Goal: Check status: Check status

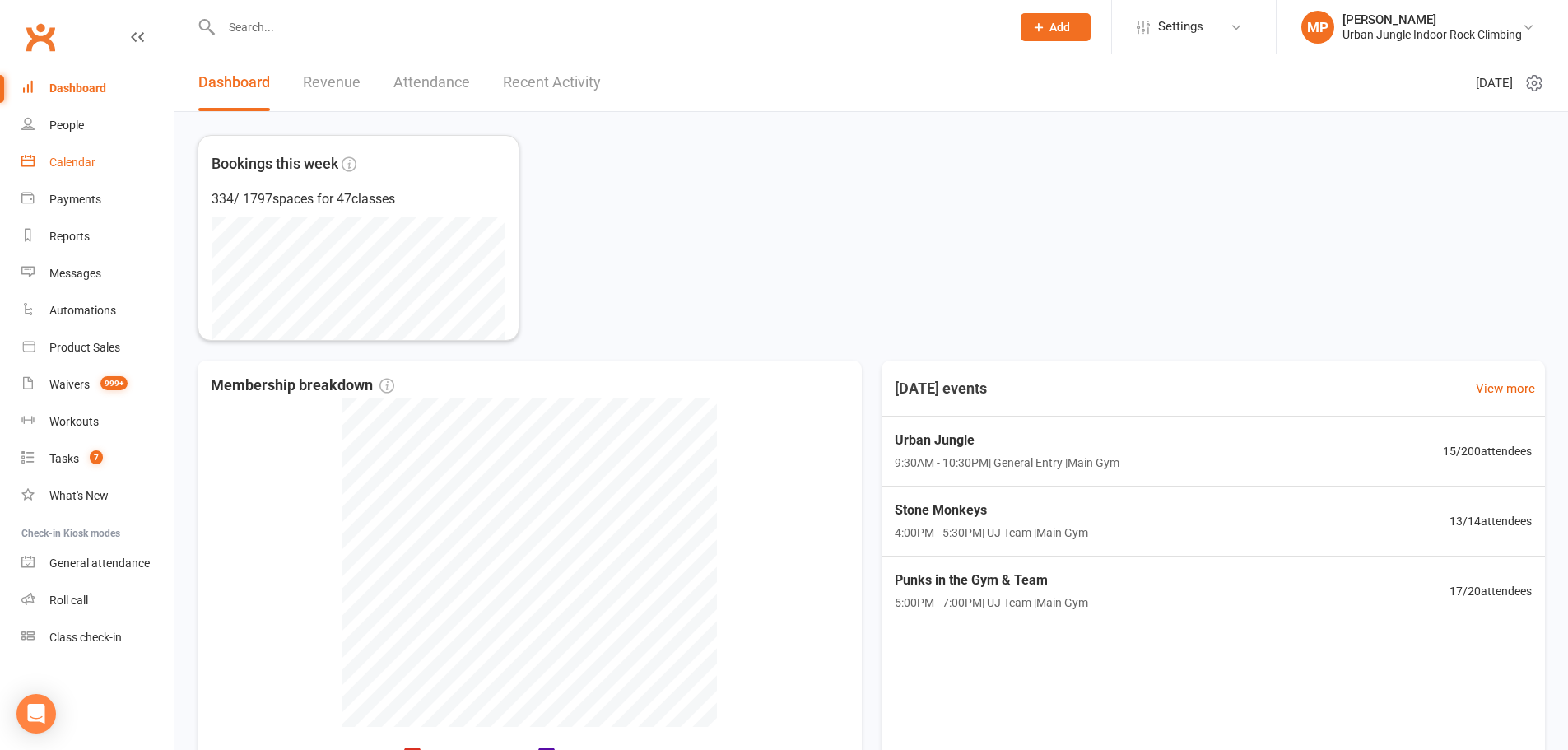
click at [56, 166] on div "Calendar" at bounding box center [72, 161] width 46 height 13
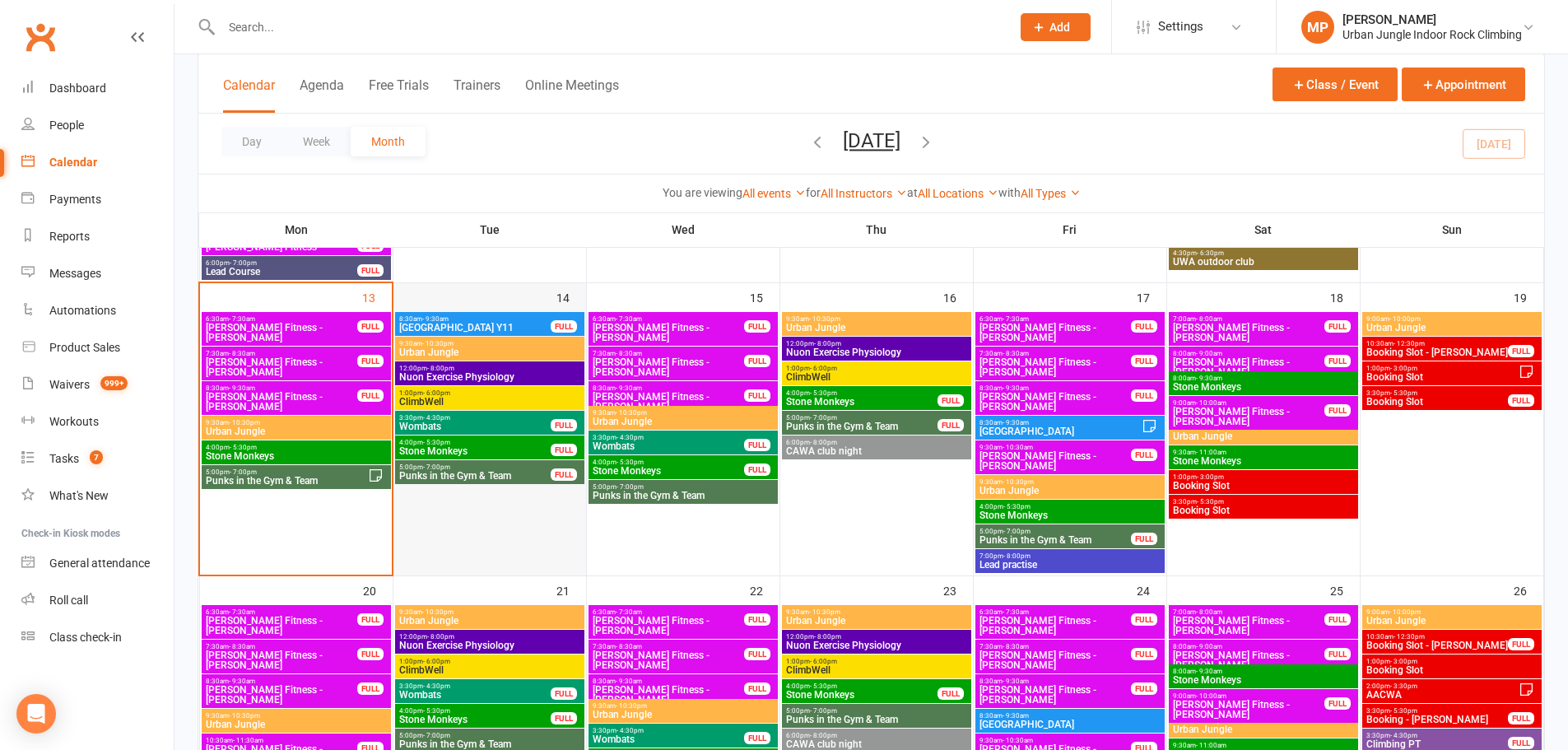
scroll to position [576, 0]
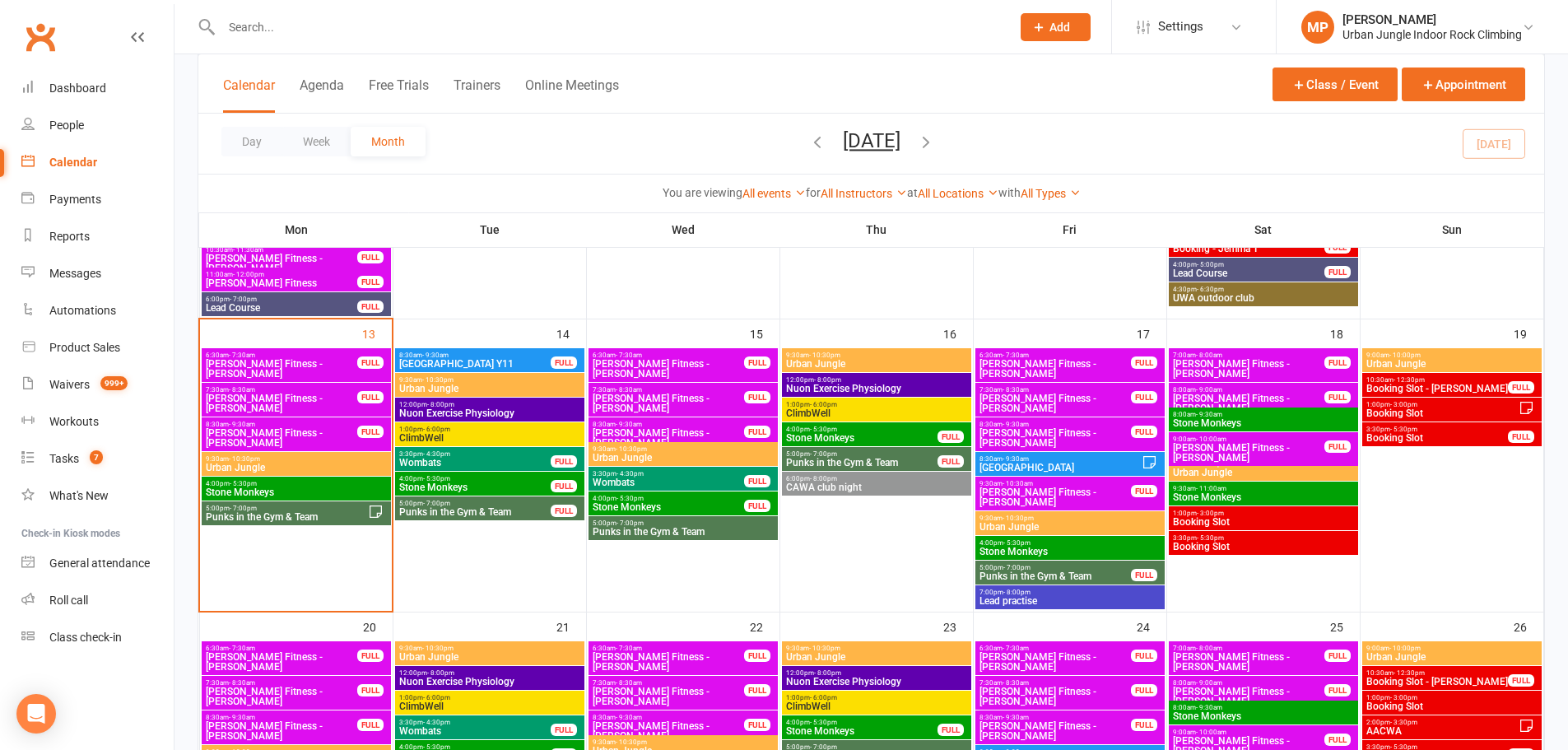
click at [296, 512] on span "Punks in the Gym & Team" at bounding box center [286, 516] width 163 height 10
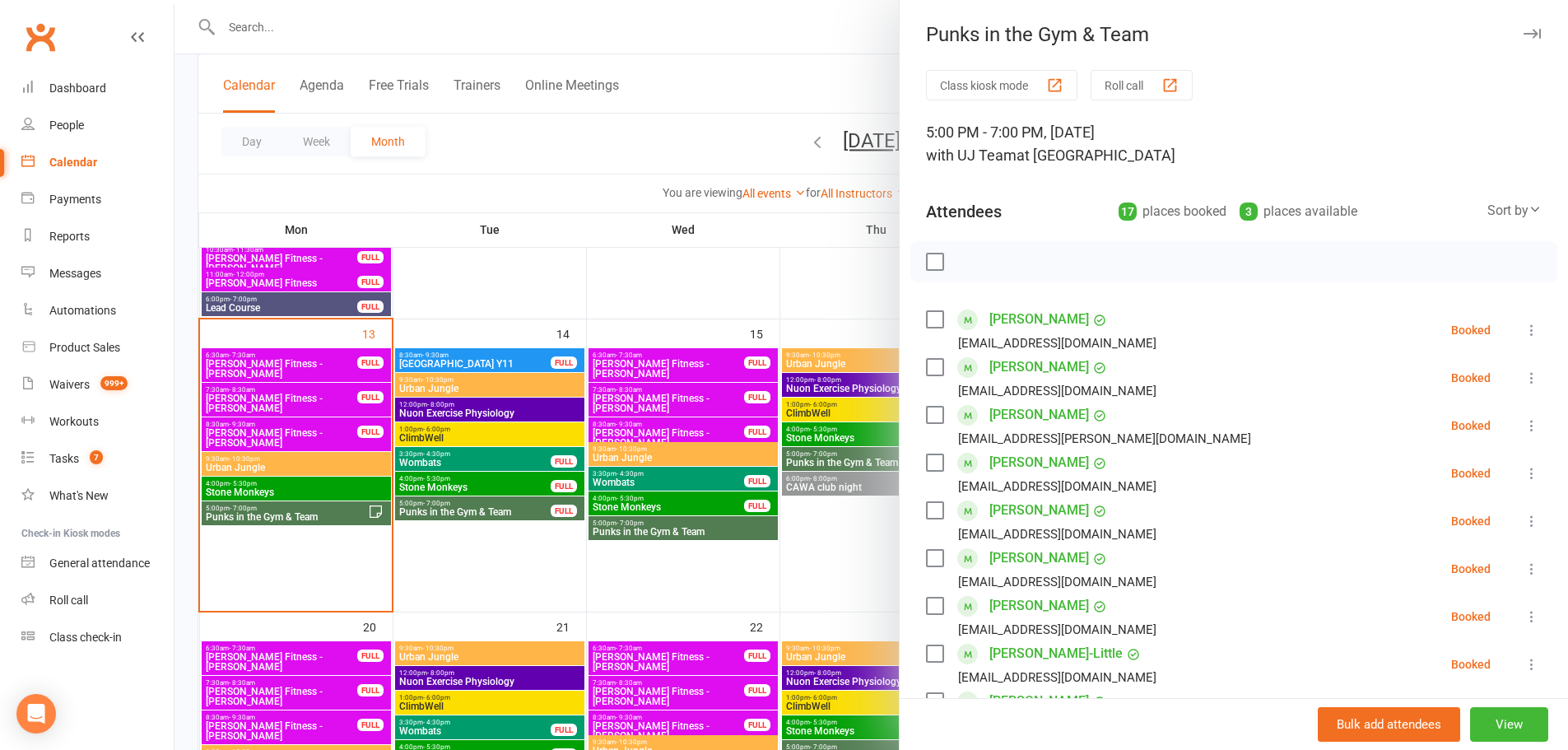
click at [485, 576] on div at bounding box center [871, 375] width 1393 height 750
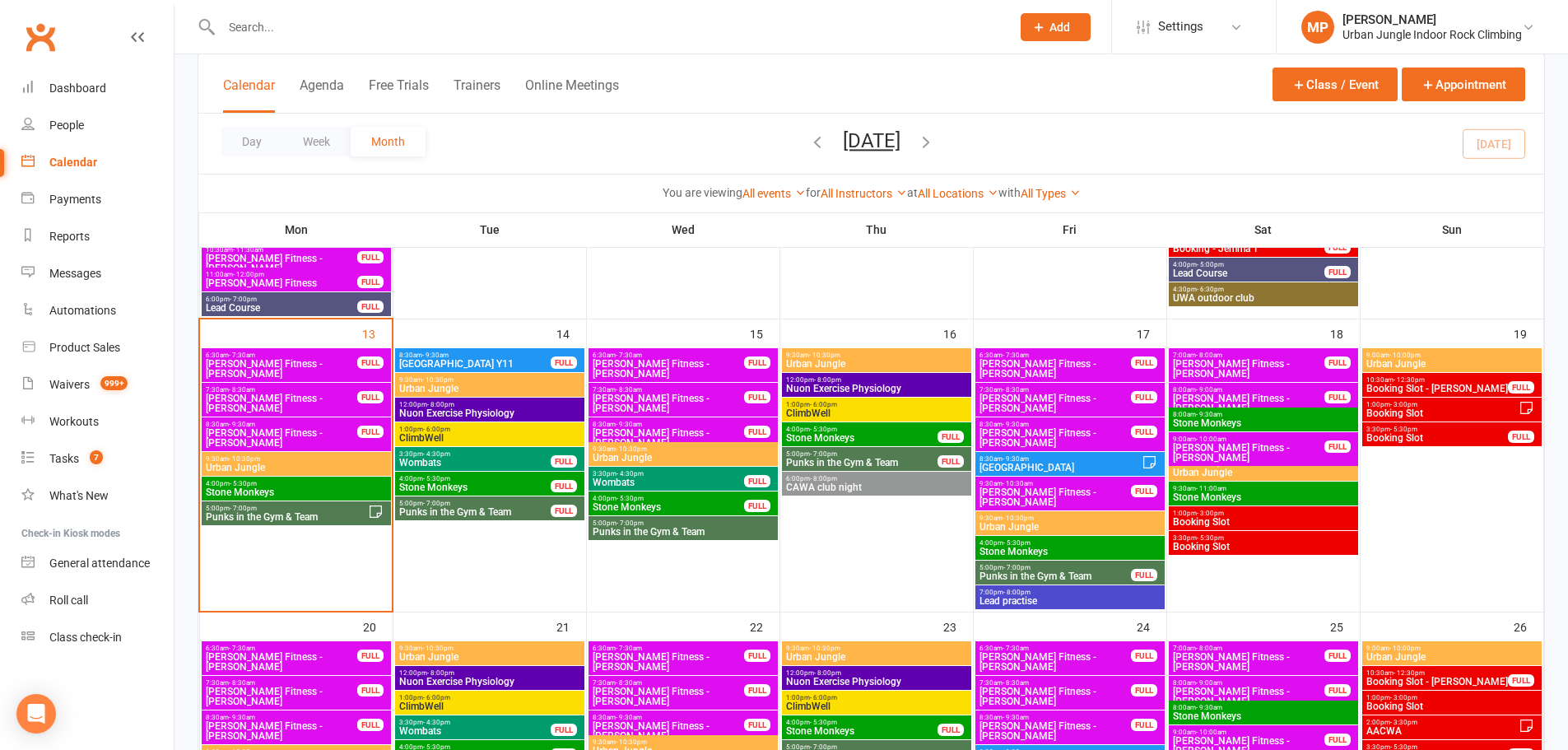
click at [497, 509] on span "Punks in the Gym & Team" at bounding box center [475, 512] width 153 height 10
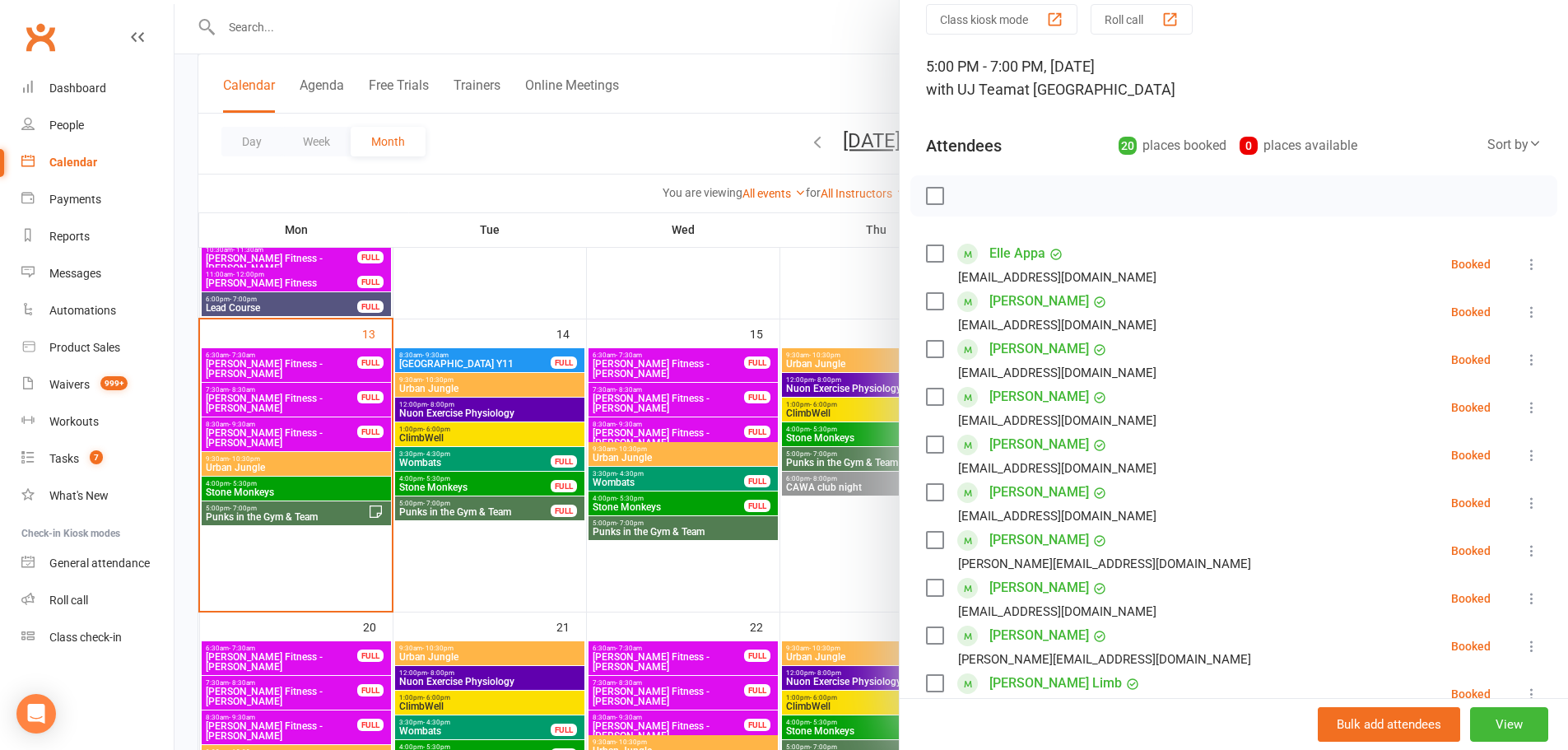
scroll to position [0, 0]
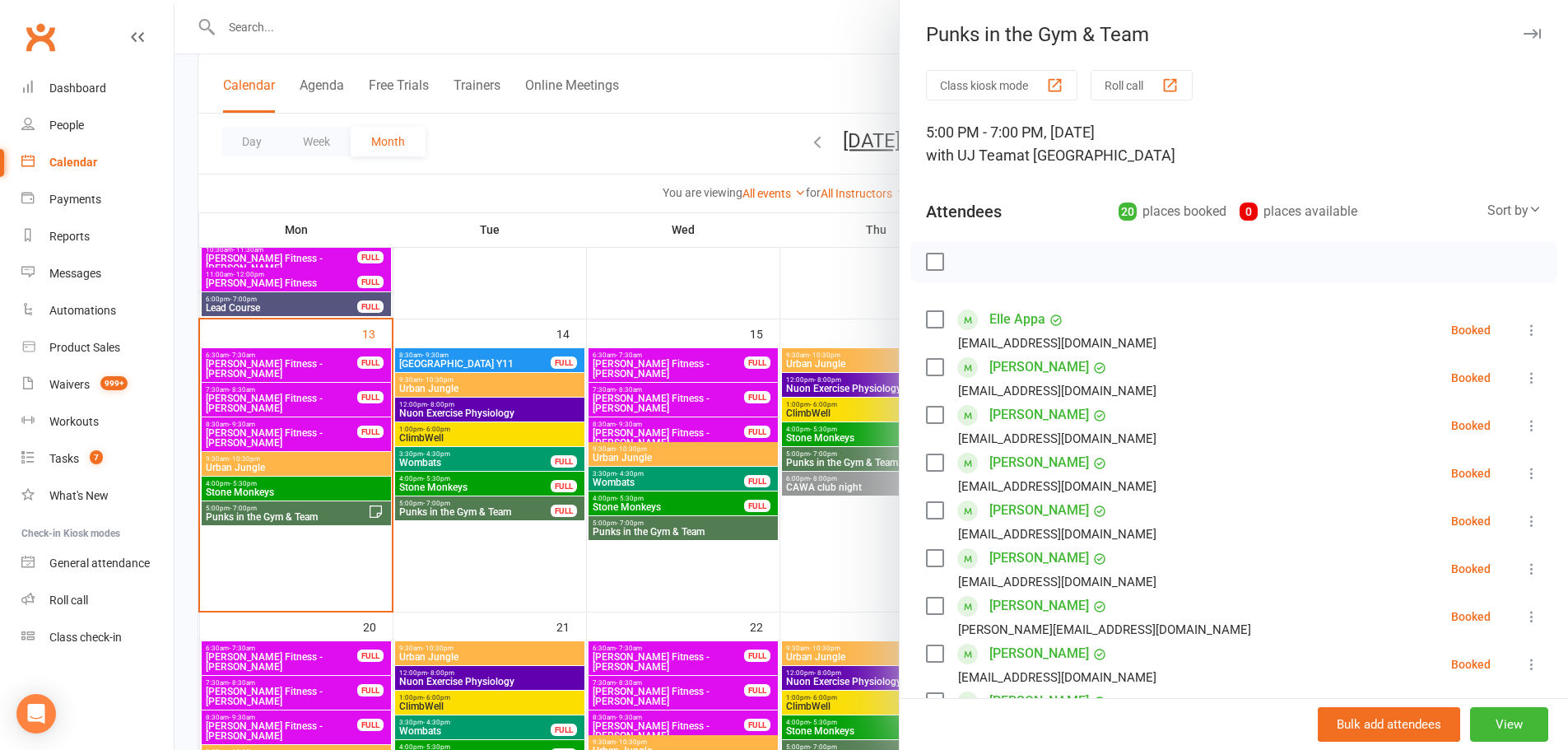
click at [522, 574] on div at bounding box center [871, 375] width 1393 height 750
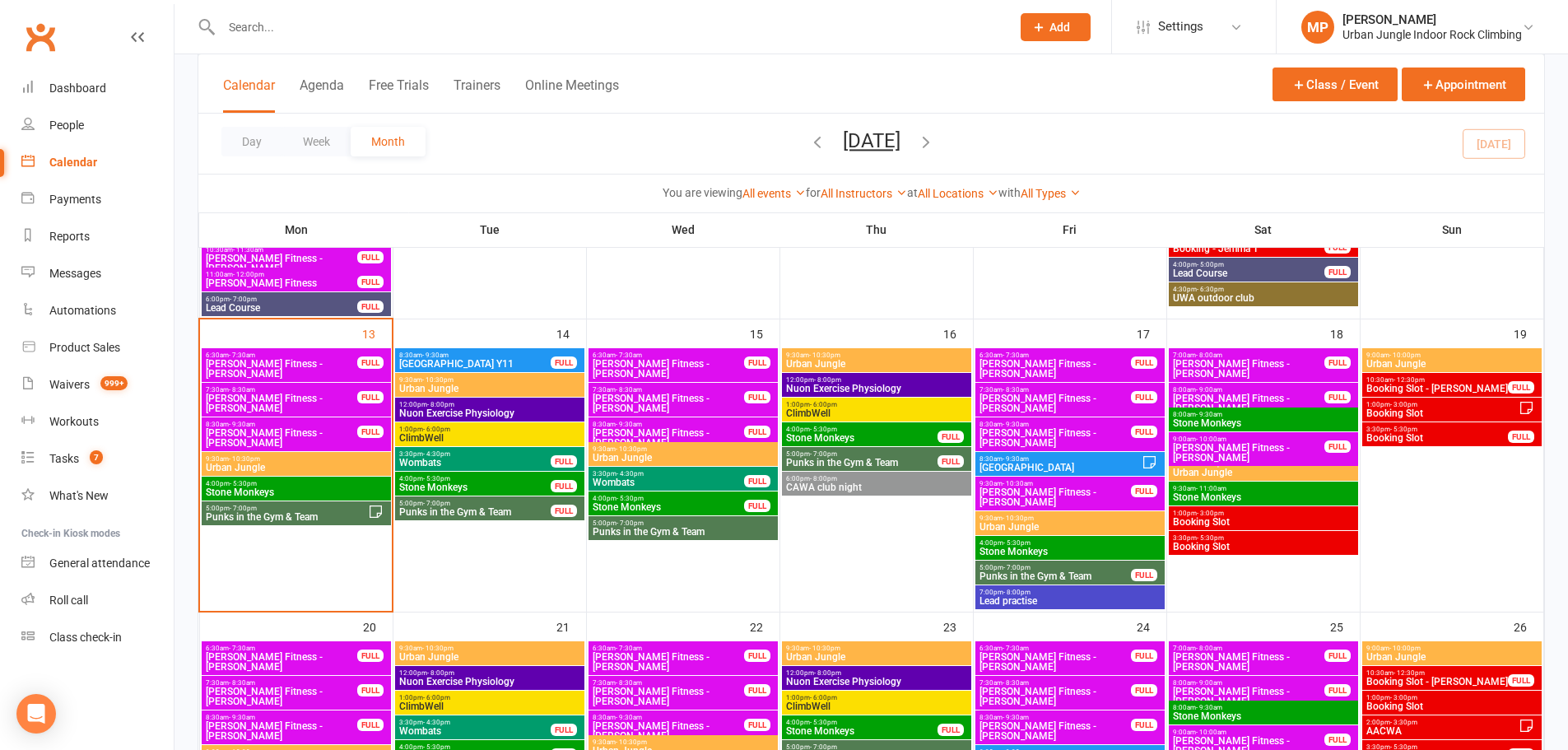
click at [861, 460] on span "Punks in the Gym & Team" at bounding box center [862, 462] width 153 height 10
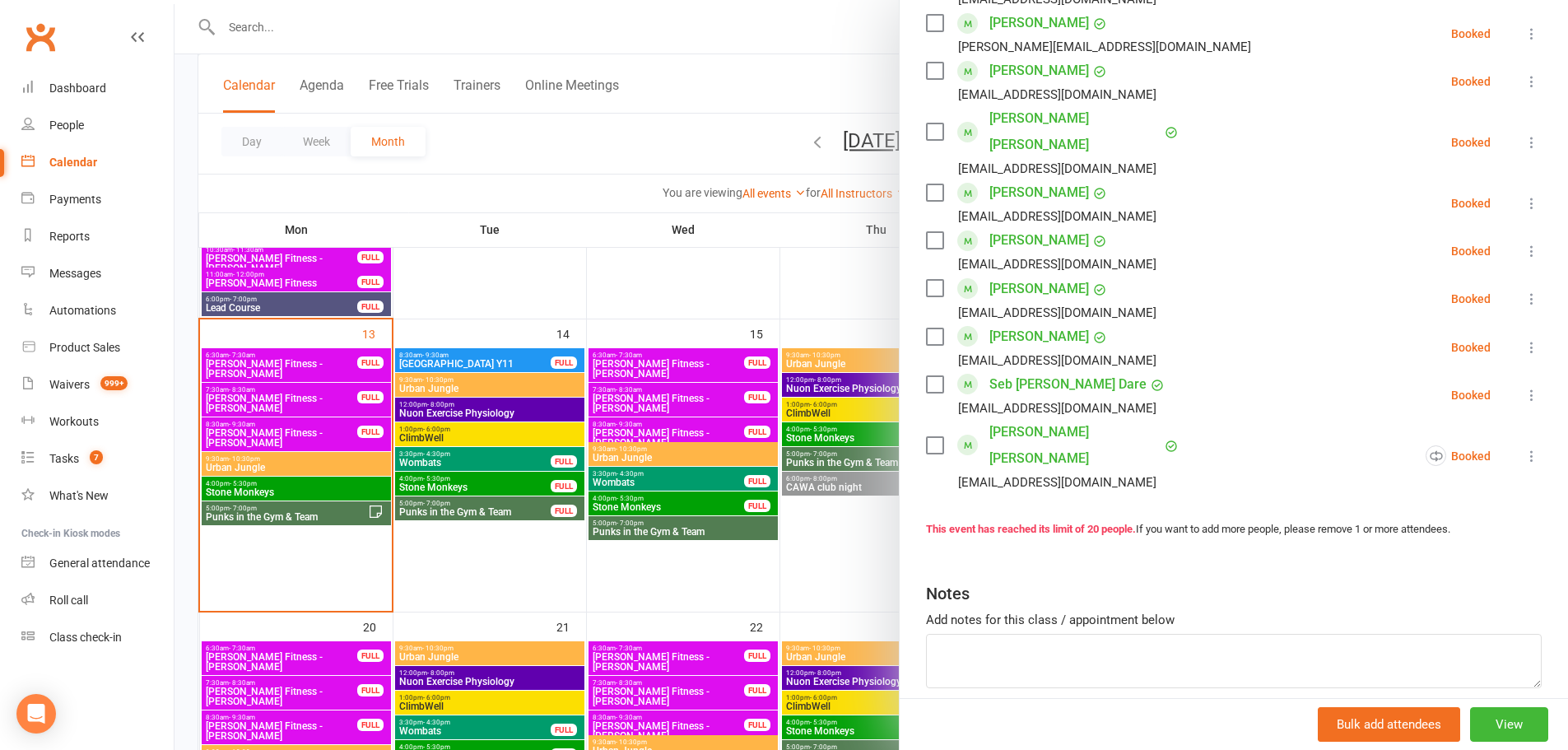
scroll to position [823, 0]
click at [498, 597] on div at bounding box center [871, 375] width 1393 height 750
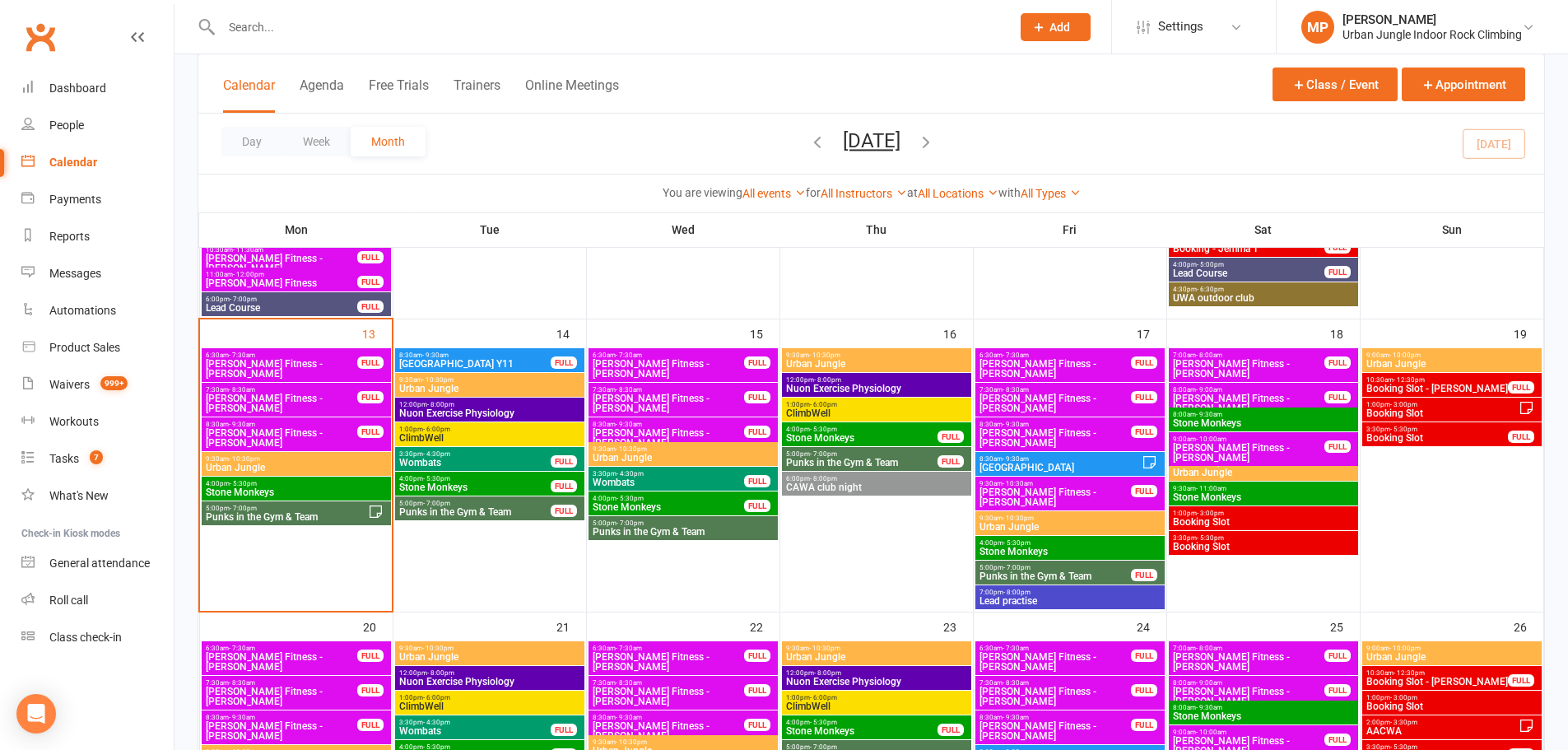
click at [691, 532] on span "Punks in the Gym & Team" at bounding box center [683, 531] width 183 height 10
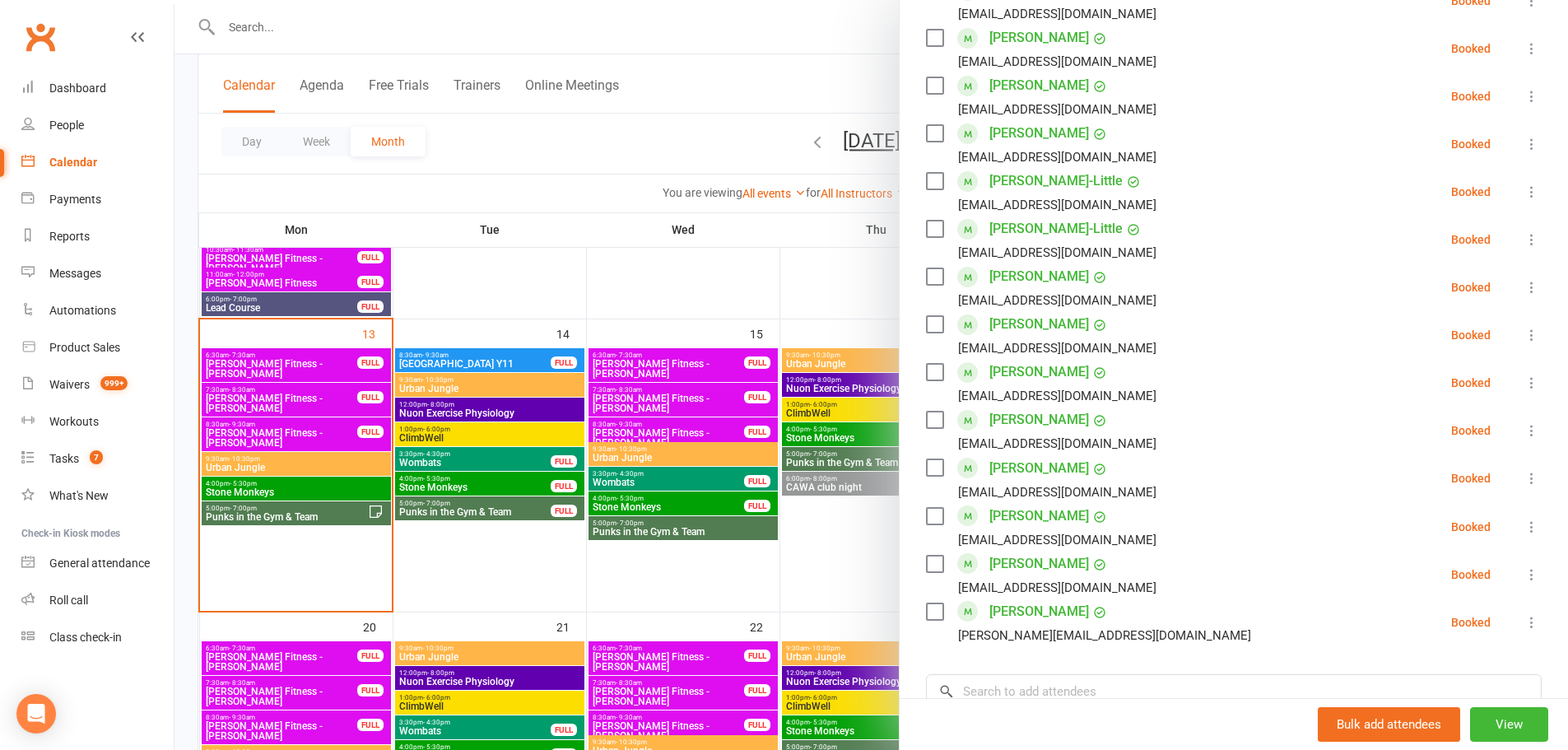
scroll to position [576, 0]
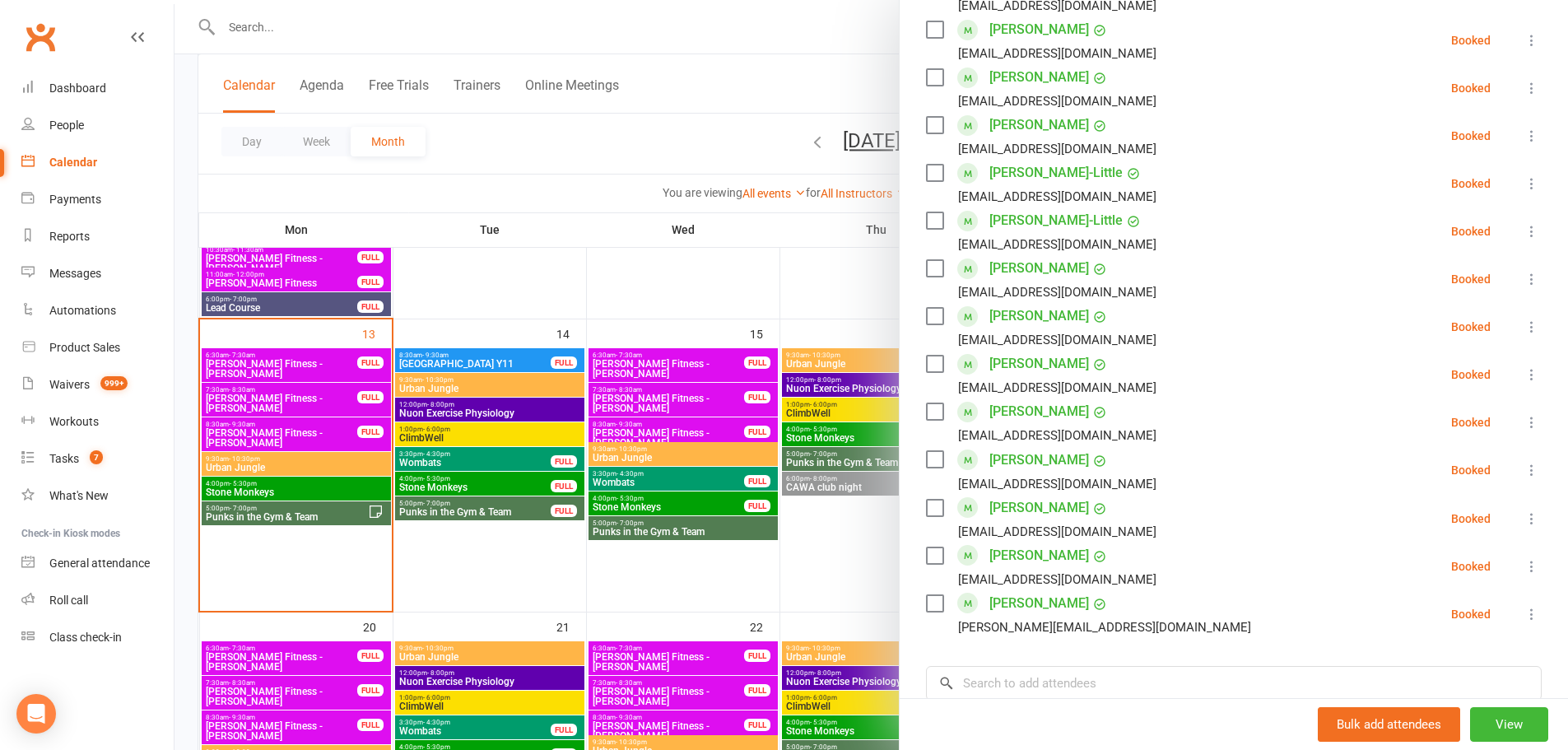
click at [824, 585] on div at bounding box center [871, 375] width 1393 height 750
